Goal: Complete application form: Complete application form

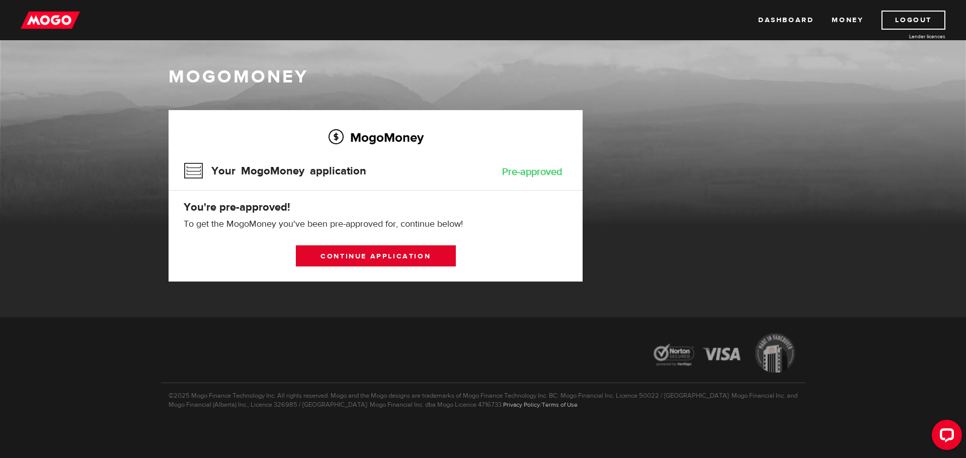
click at [427, 259] on link "Continue application" at bounding box center [376, 255] width 160 height 21
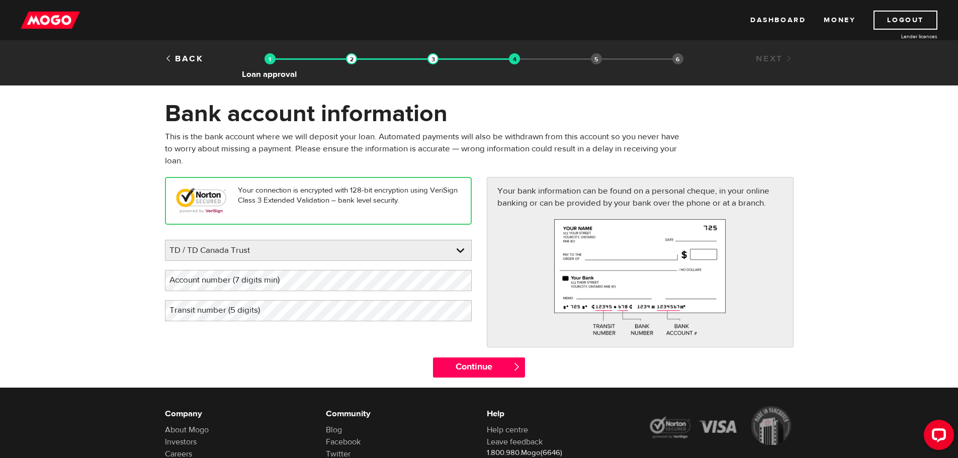
click at [270, 57] on img at bounding box center [270, 58] width 11 height 11
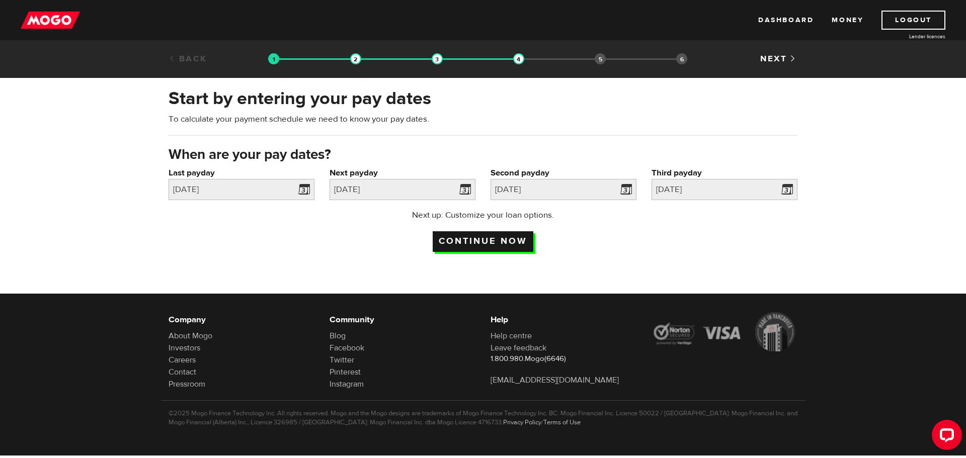
click at [499, 244] on input "Continue now" at bounding box center [483, 241] width 101 height 21
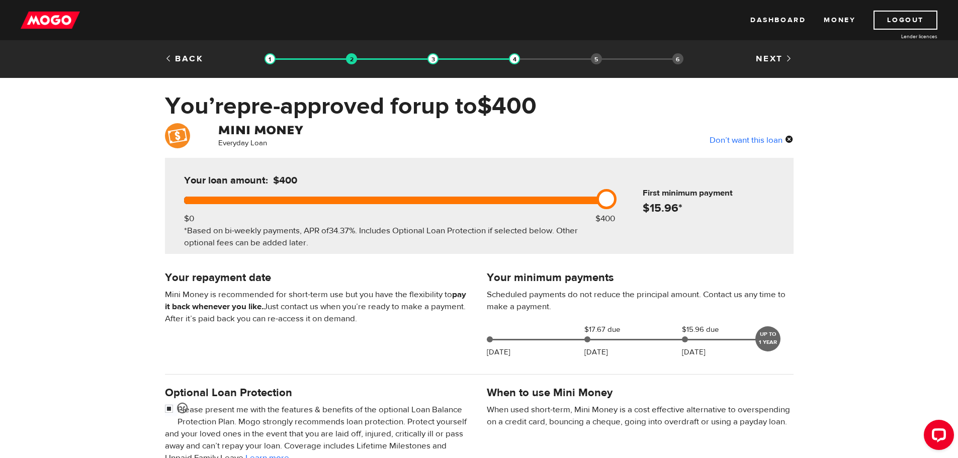
click at [189, 53] on div "Back" at bounding box center [210, 59] width 107 height 12
click at [190, 64] on div "Back" at bounding box center [210, 59] width 107 height 12
click at [190, 60] on link "Back" at bounding box center [184, 58] width 39 height 11
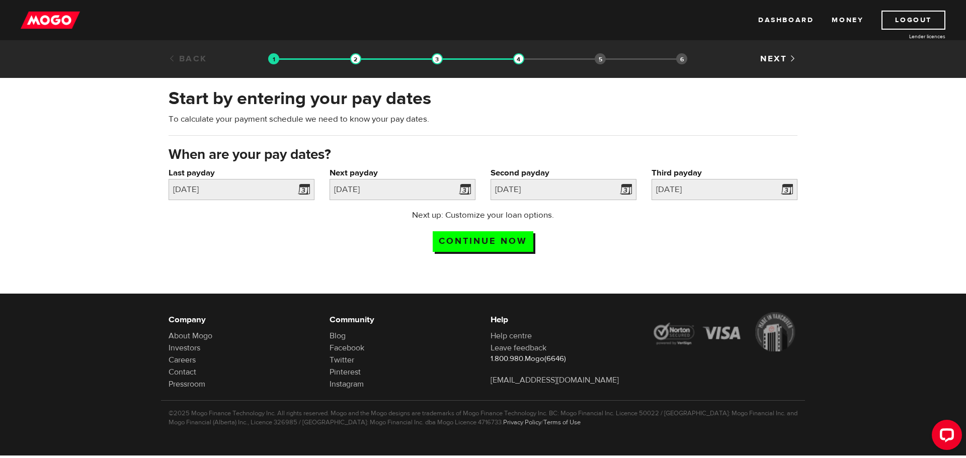
click at [190, 60] on link "Back" at bounding box center [188, 58] width 39 height 11
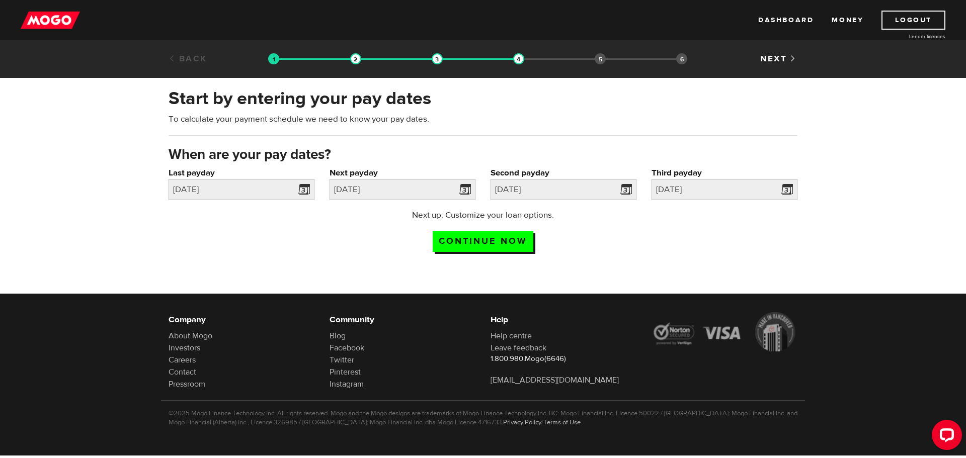
click at [190, 60] on link "Back" at bounding box center [188, 58] width 39 height 11
drag, startPoint x: 0, startPoint y: 0, endPoint x: 190, endPoint y: 60, distance: 199.4
click at [190, 60] on link "Back" at bounding box center [188, 58] width 39 height 11
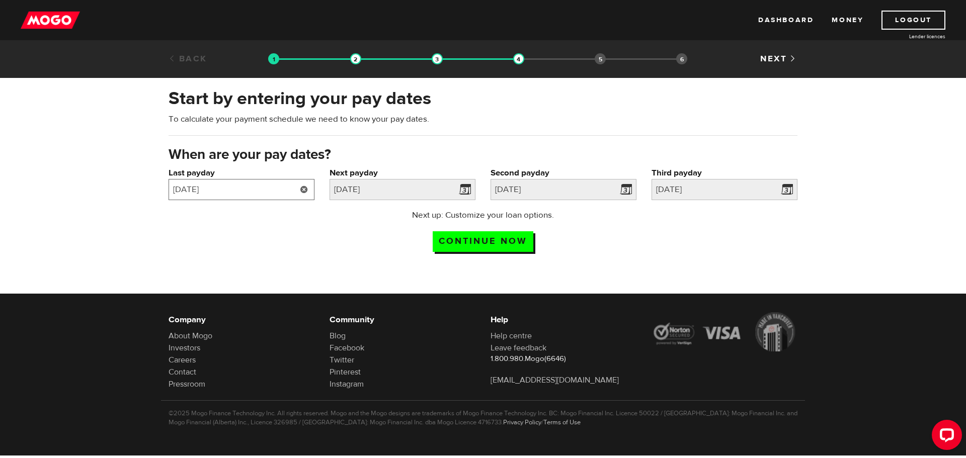
click at [257, 197] on input "2025/10/01" at bounding box center [242, 189] width 146 height 21
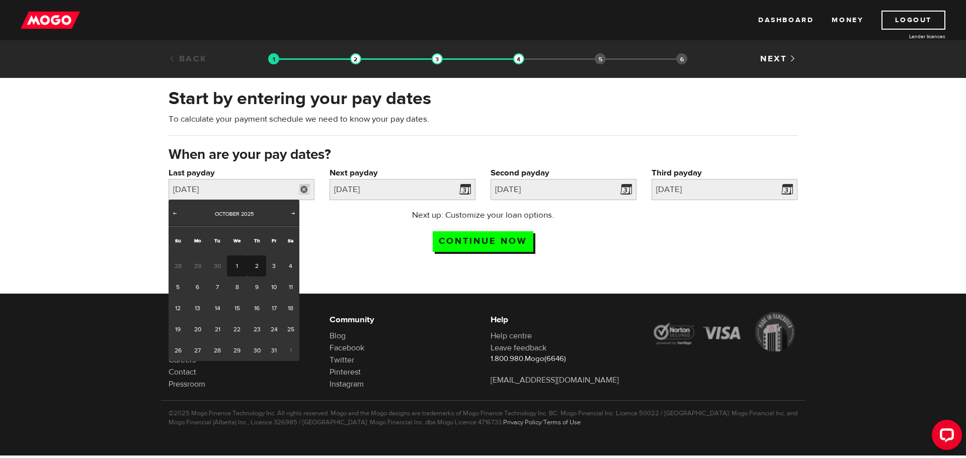
click at [251, 269] on link "2" at bounding box center [257, 266] width 19 height 21
type input "2025/10/02"
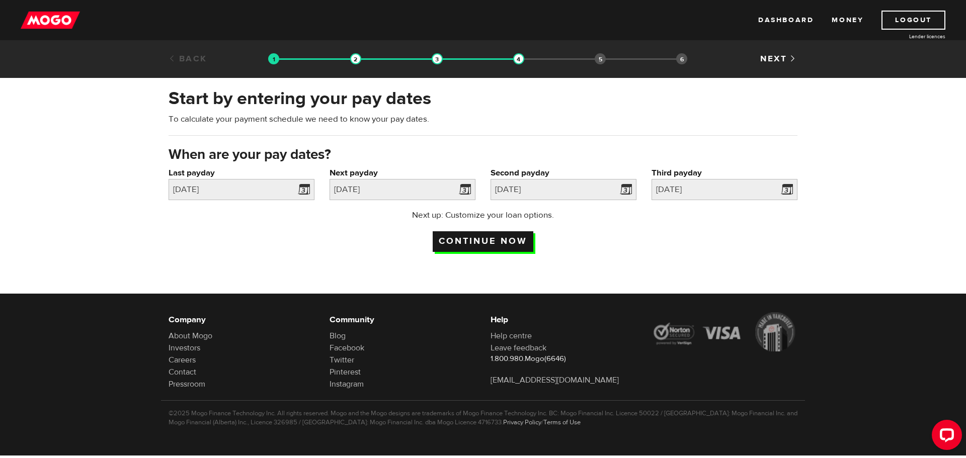
click at [477, 245] on input "Continue now" at bounding box center [483, 241] width 101 height 21
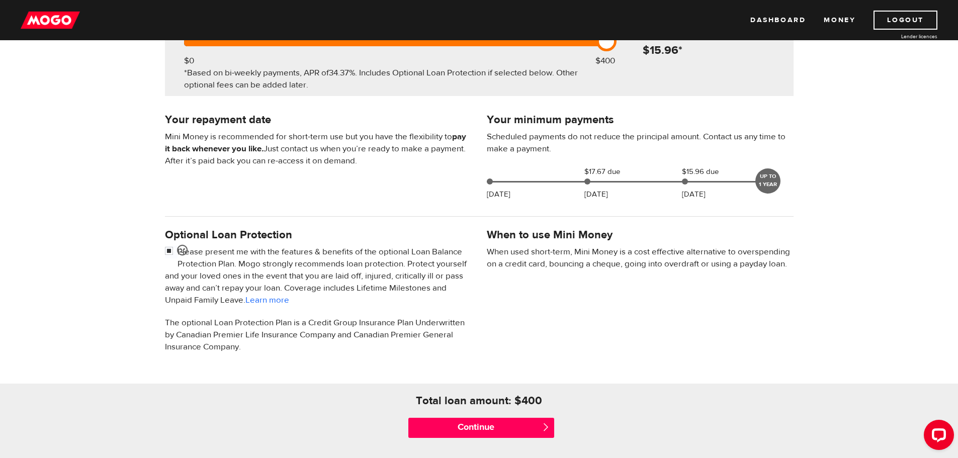
scroll to position [131, 0]
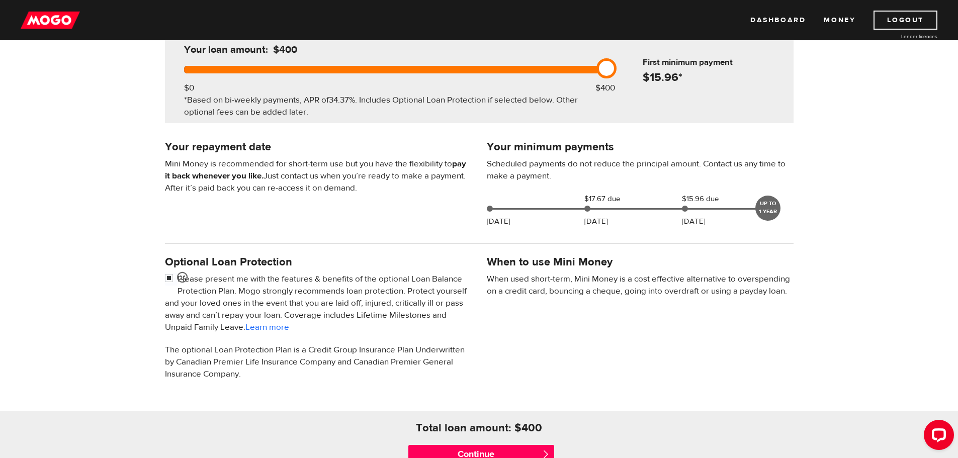
drag, startPoint x: 722, startPoint y: 201, endPoint x: 735, endPoint y: 205, distance: 14.2
click at [722, 201] on span "$15.96 due" at bounding box center [707, 199] width 50 height 12
click at [757, 207] on div "UP TO 1 YEAR" at bounding box center [768, 208] width 25 height 25
click at [507, 449] on input "Continue" at bounding box center [481, 455] width 146 height 20
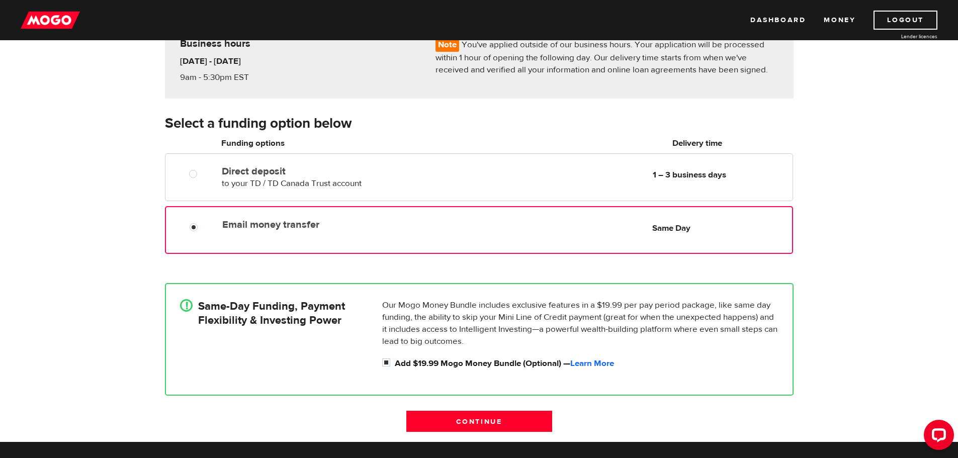
scroll to position [151, 0]
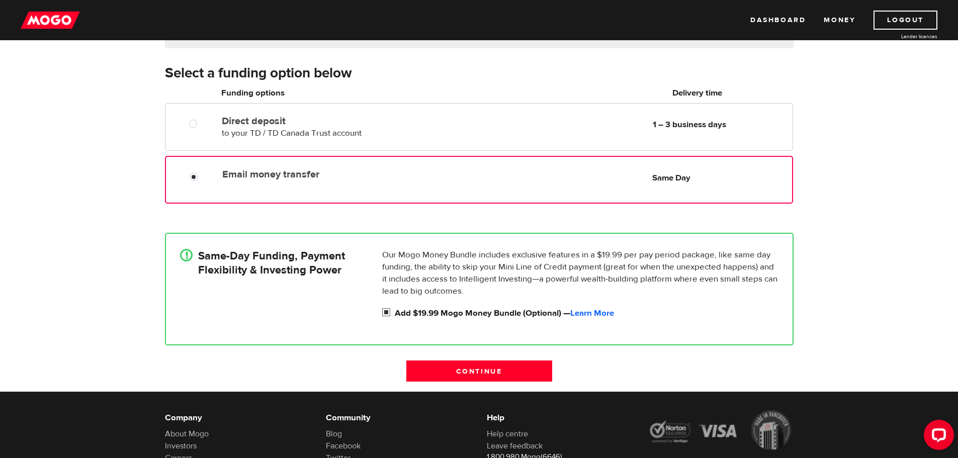
click at [499, 314] on label "Add $19.99 Mogo Money Bundle (Optional) — Learn More" at bounding box center [587, 313] width 384 height 12
click at [395, 314] on input "Add $19.99 Mogo Money Bundle (Optional) — Learn More" at bounding box center [388, 313] width 13 height 13
checkbox input "false"
radio input "false"
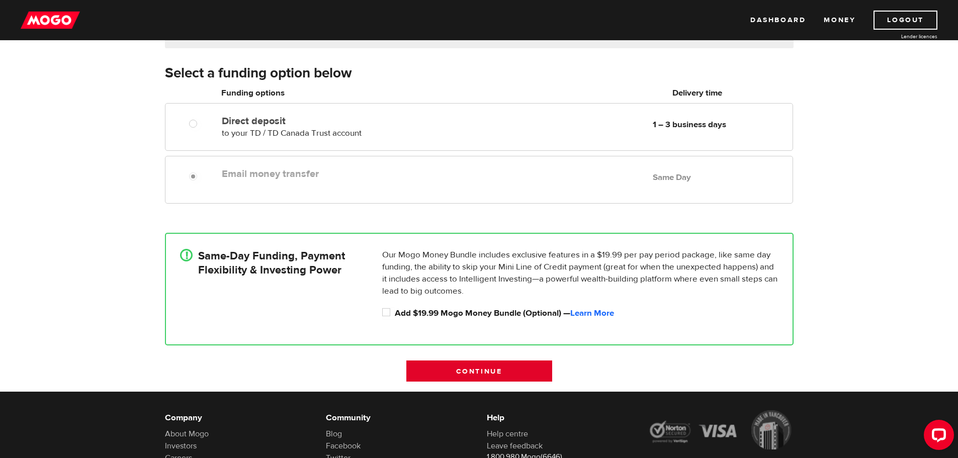
click at [519, 371] on input "Continue" at bounding box center [479, 371] width 146 height 21
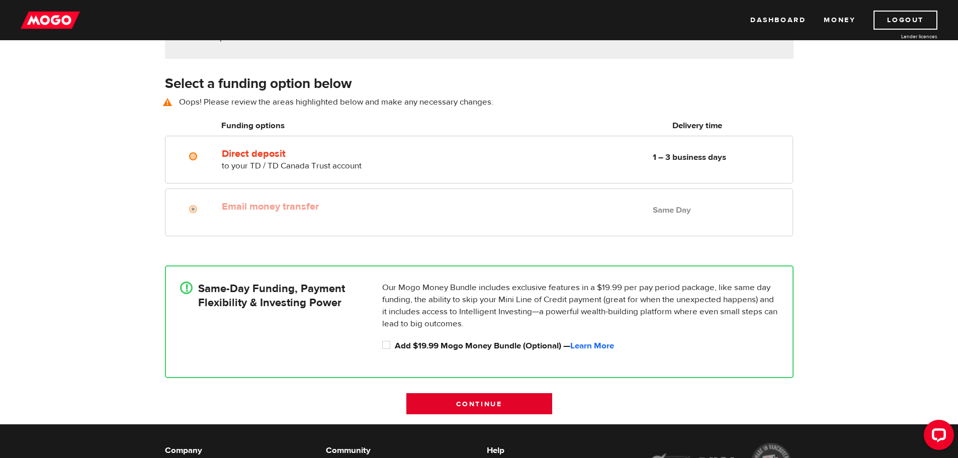
scroll to position [140, 0]
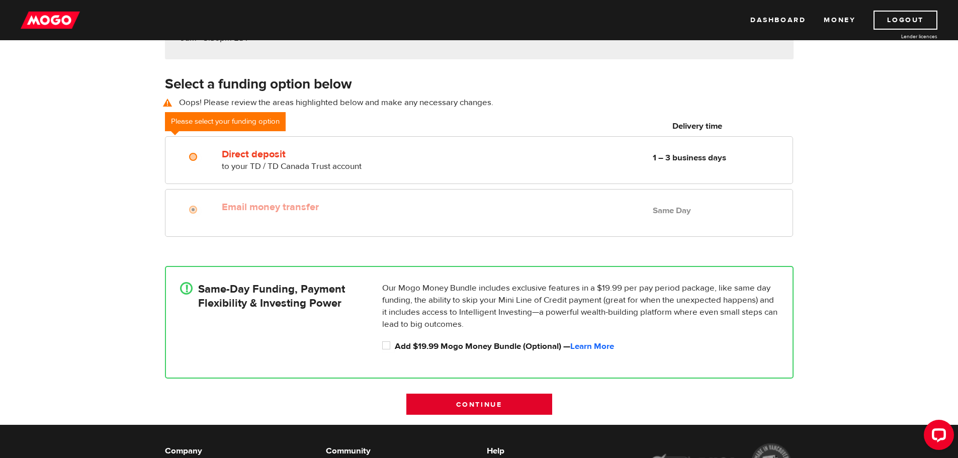
drag, startPoint x: 526, startPoint y: 416, endPoint x: 528, endPoint y: 406, distance: 10.4
click at [527, 413] on div "Continue" at bounding box center [479, 409] width 161 height 31
click at [529, 405] on input "Continue" at bounding box center [479, 404] width 146 height 21
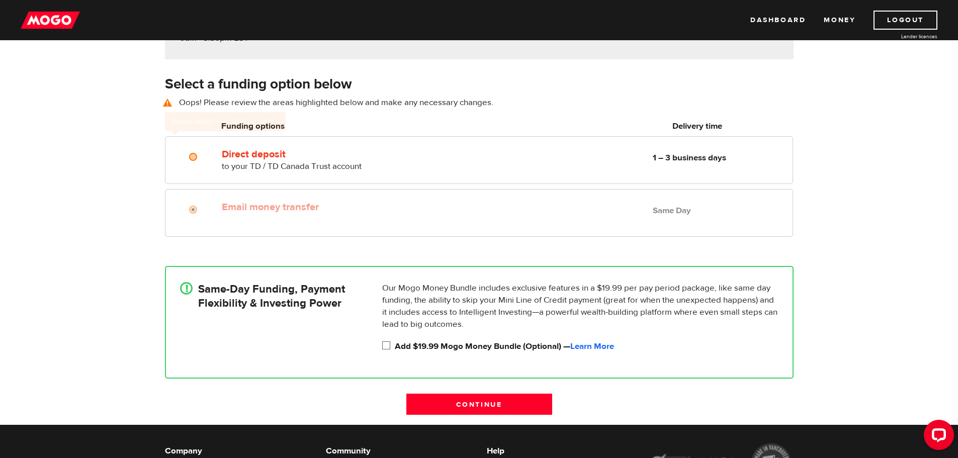
click at [477, 347] on label "Add $19.99 Mogo Money Bundle (Optional) — Learn More" at bounding box center [587, 347] width 384 height 12
click at [395, 347] on input "Add $19.99 Mogo Money Bundle (Optional) — Learn More" at bounding box center [388, 347] width 13 height 13
checkbox input "true"
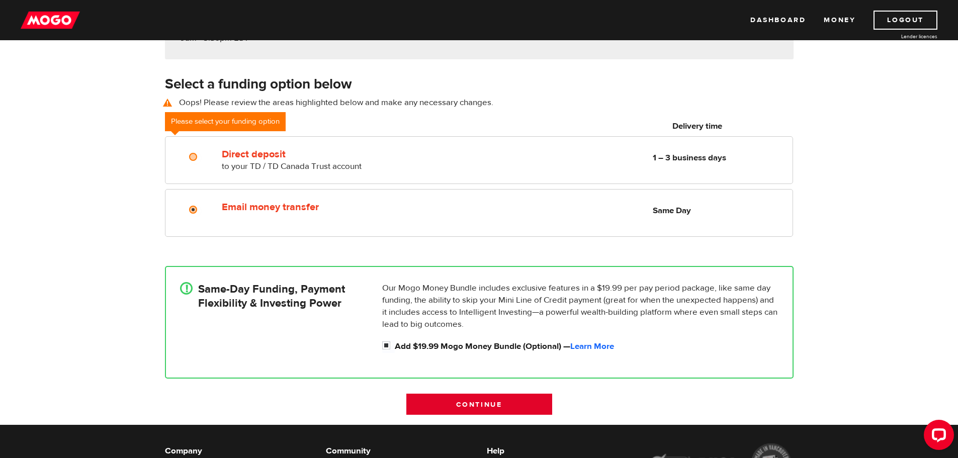
click at [490, 397] on input "Continue" at bounding box center [479, 404] width 146 height 21
click at [492, 396] on input "Continue" at bounding box center [479, 404] width 146 height 21
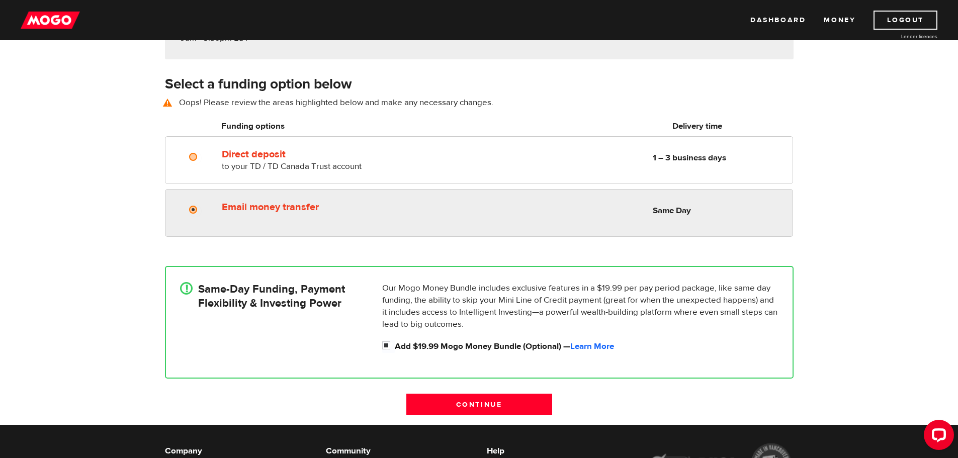
radio input "true"
drag, startPoint x: 258, startPoint y: 206, endPoint x: 263, endPoint y: 214, distance: 9.5
click at [260, 210] on label "Email money transfer" at bounding box center [337, 207] width 231 height 12
click at [202, 210] on input "Email money transfer" at bounding box center [195, 211] width 13 height 13
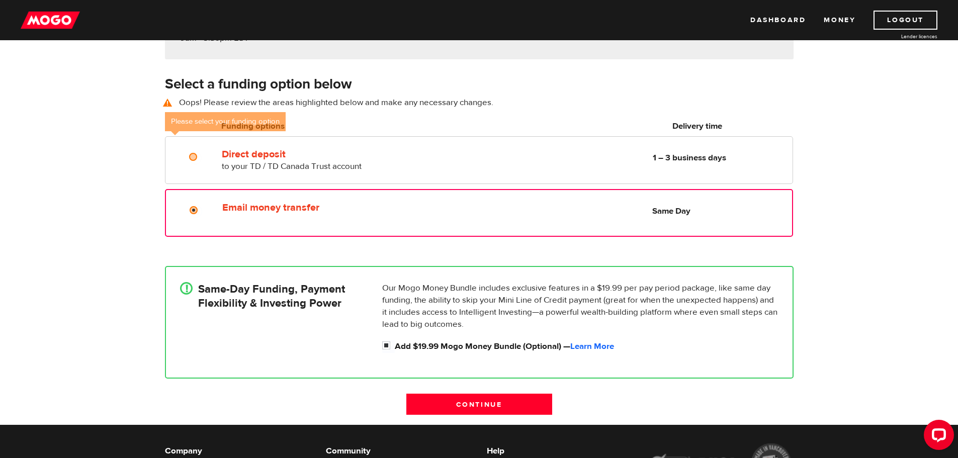
click at [444, 385] on div "! Same-Day Funding, Payment Flexibility & Investing Power Our Mogo Money Bundle…" at bounding box center [479, 322] width 644 height 143
click at [465, 410] on input "Continue" at bounding box center [479, 404] width 146 height 21
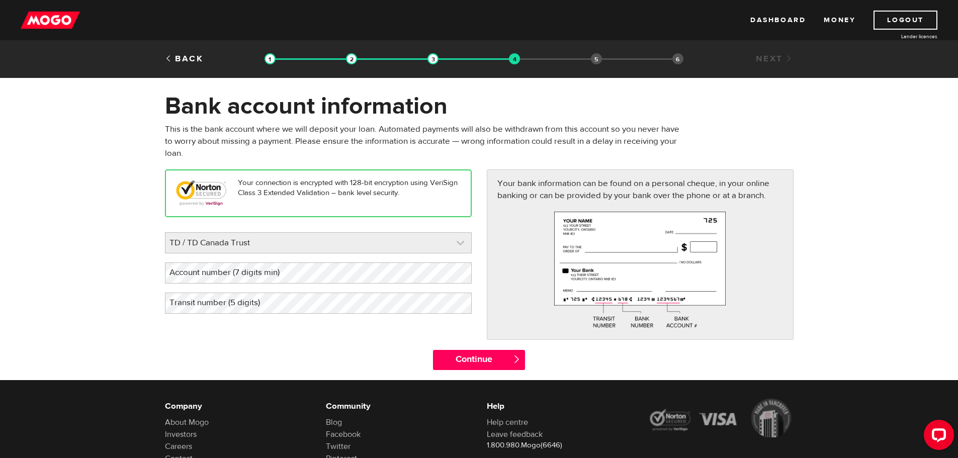
click at [457, 245] on link at bounding box center [319, 243] width 306 height 20
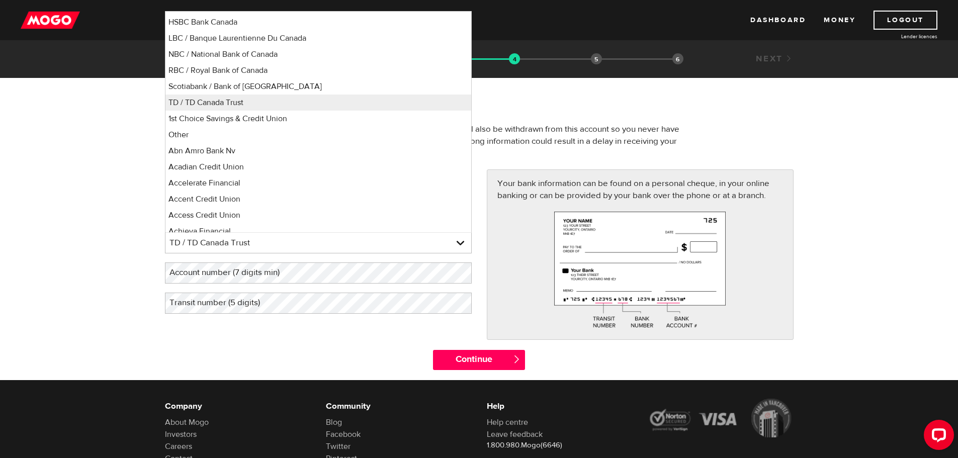
scroll to position [11, 0]
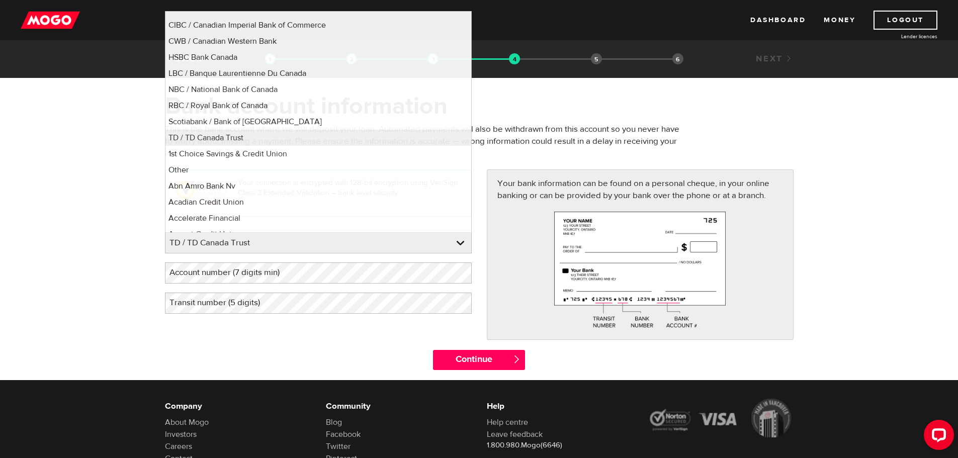
click at [588, 122] on div "Bank account information Oops! Please review the areas highlighted below and ma…" at bounding box center [479, 108] width 644 height 32
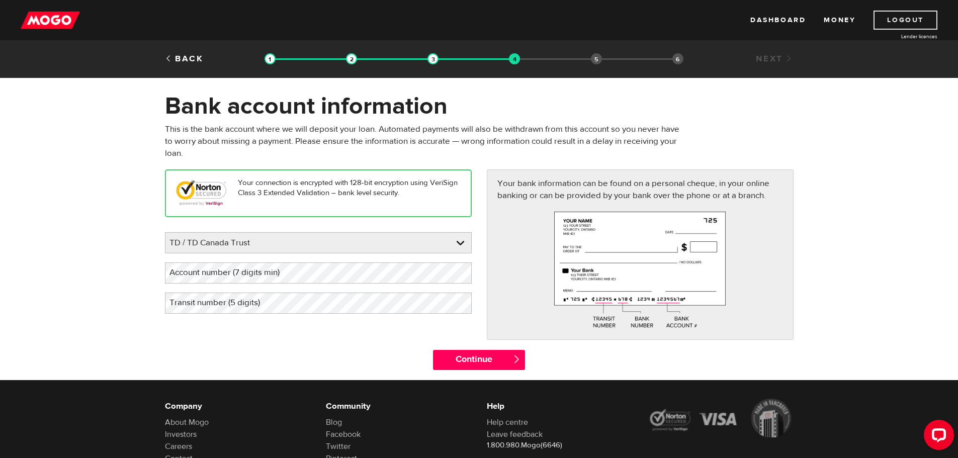
click at [894, 25] on link "Logout" at bounding box center [906, 20] width 64 height 19
